Goal: Find specific fact: Find specific fact

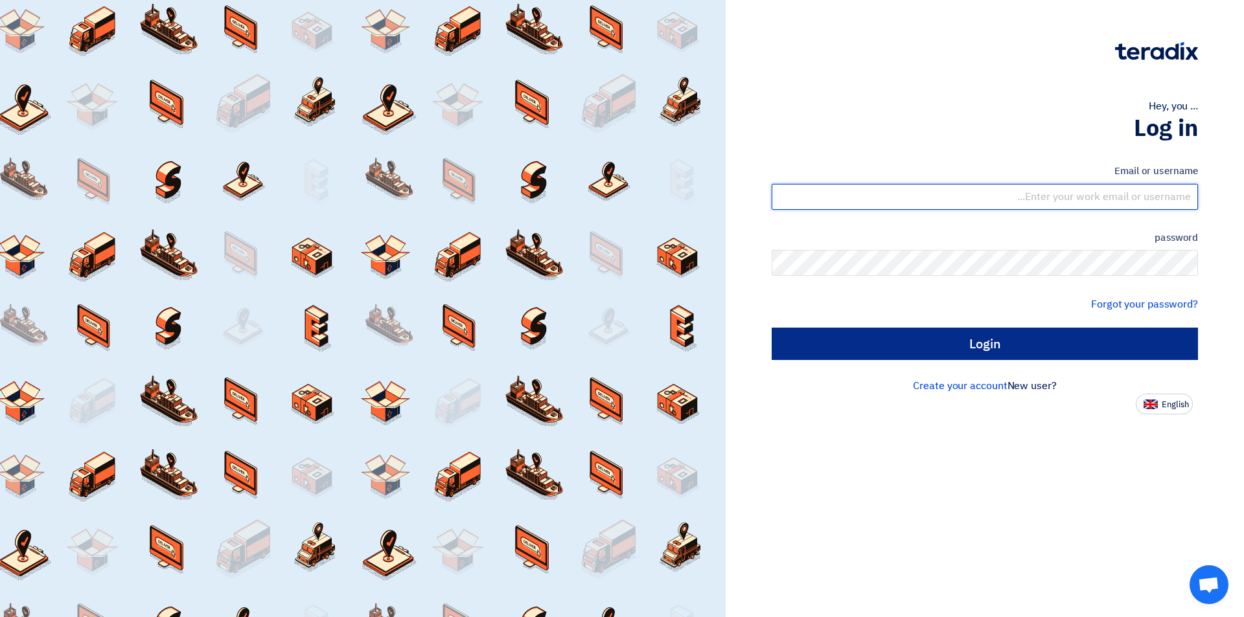
type input "[EMAIL_ADDRESS][DOMAIN_NAME]"
click at [943, 345] on input "Login" at bounding box center [984, 344] width 426 height 32
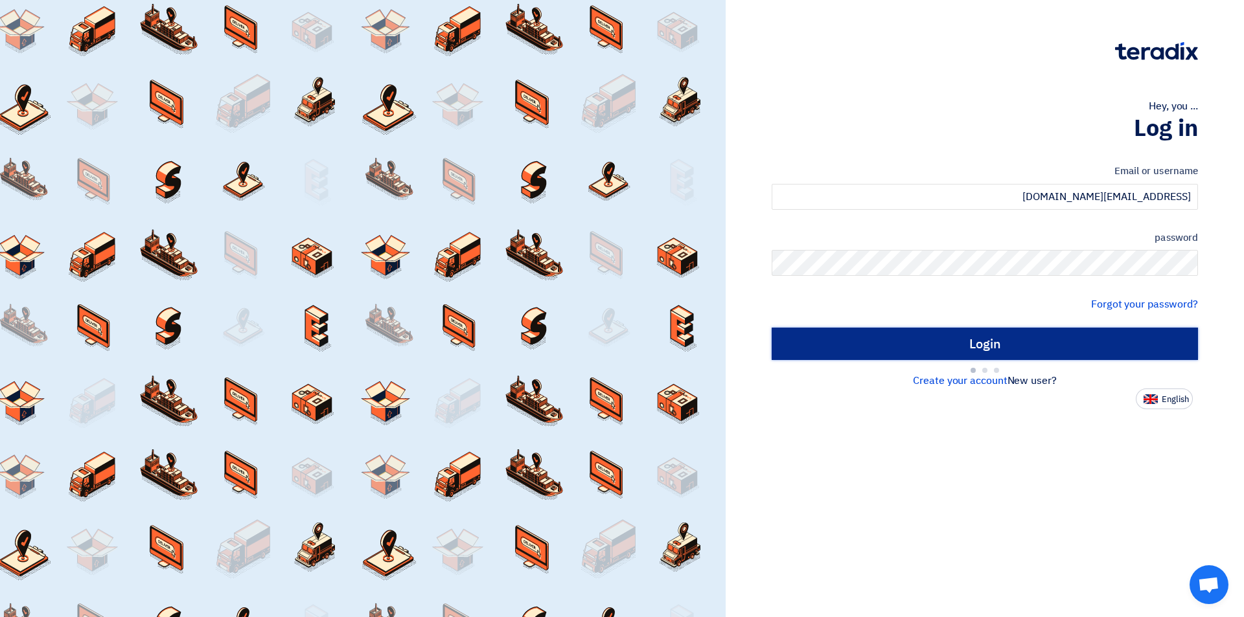
type input "Sign in"
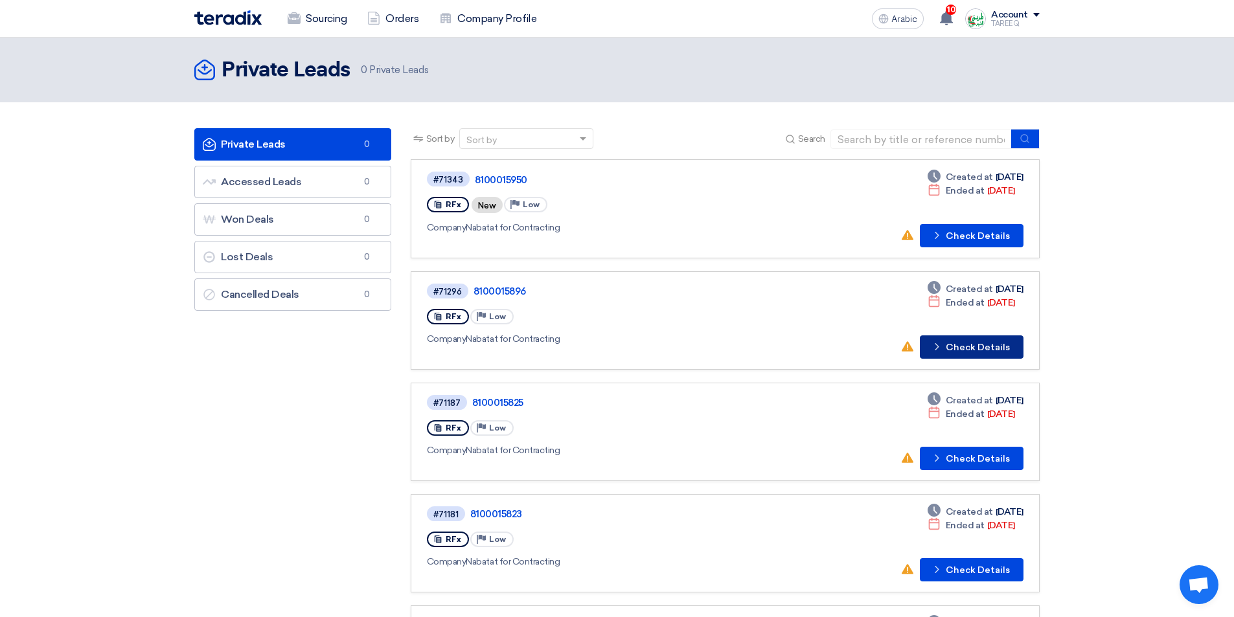
click at [937, 348] on icon "Check details" at bounding box center [937, 347] width 12 height 12
click at [967, 231] on font "Check Details" at bounding box center [978, 236] width 64 height 11
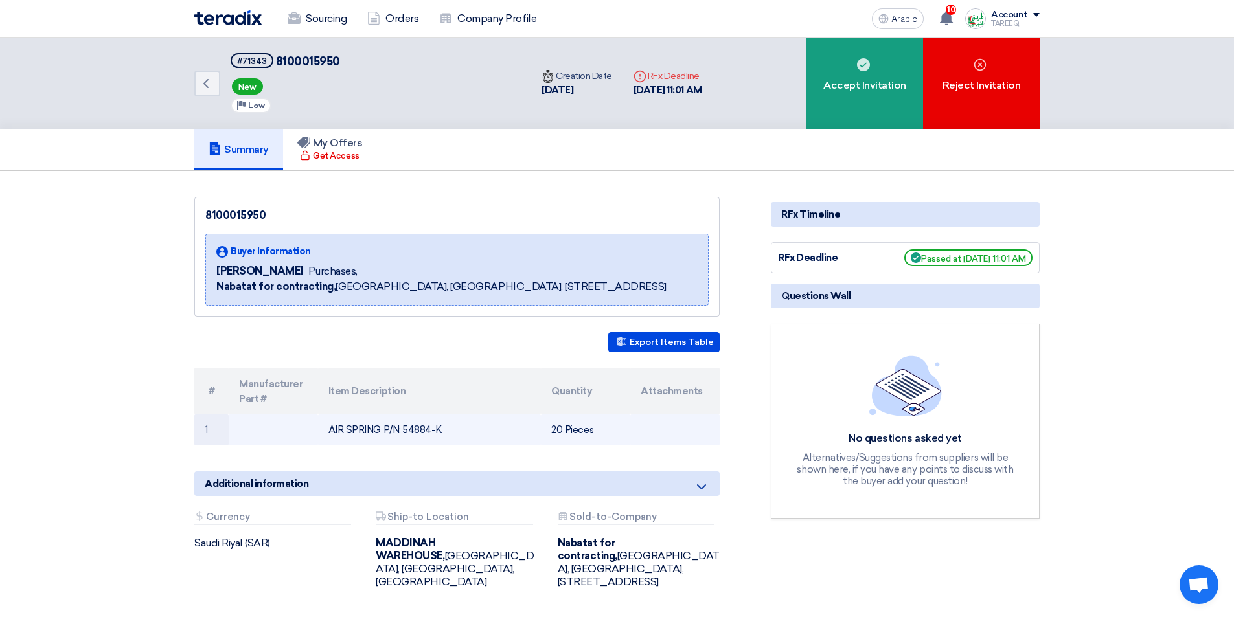
drag, startPoint x: 404, startPoint y: 428, endPoint x: 481, endPoint y: 424, distance: 77.2
click at [483, 424] on td "AIR SPRING P/N: 54884-K" at bounding box center [429, 430] width 223 height 31
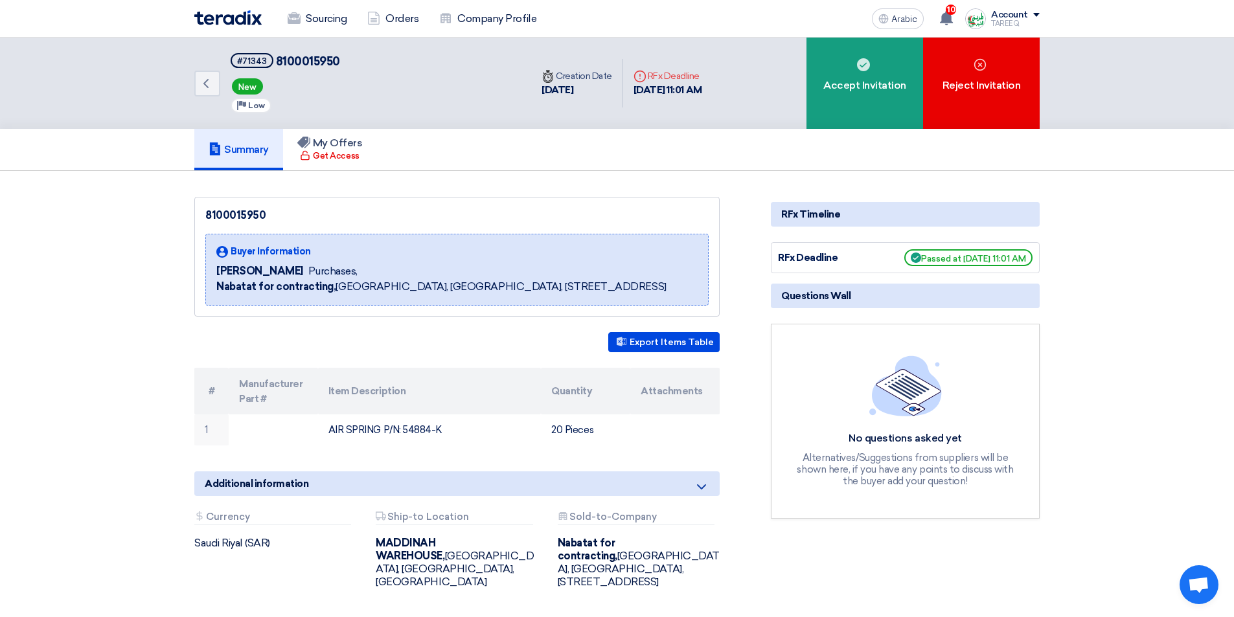
copy font "54884-K"
